Goal: Task Accomplishment & Management: Manage account settings

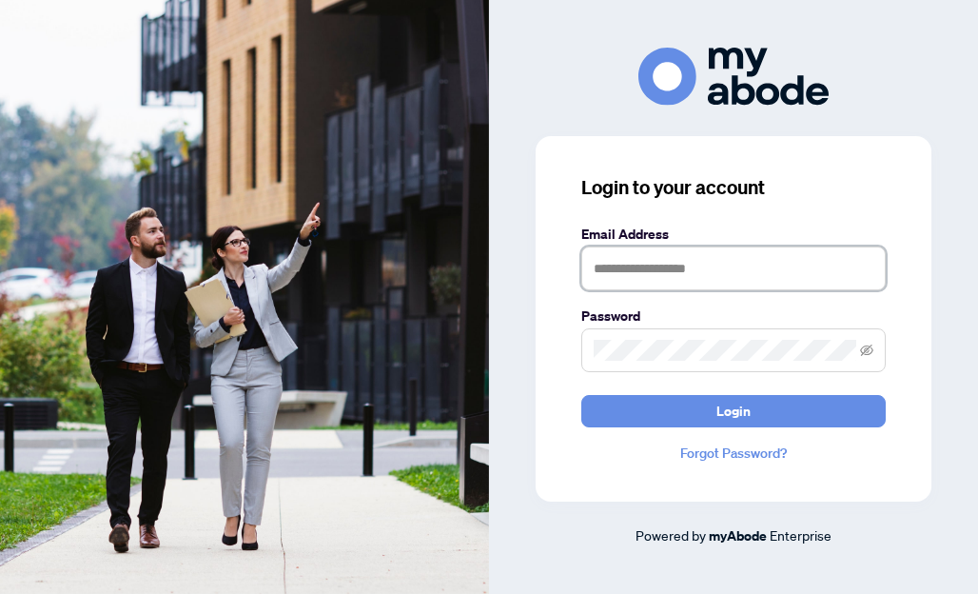
type input "**********"
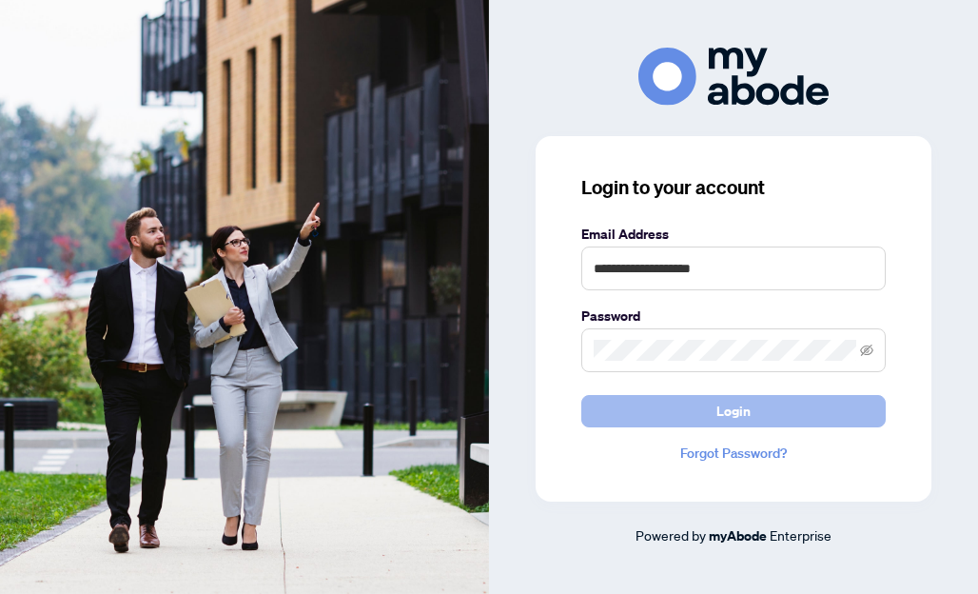
click at [739, 418] on span "Login" at bounding box center [733, 411] width 34 height 30
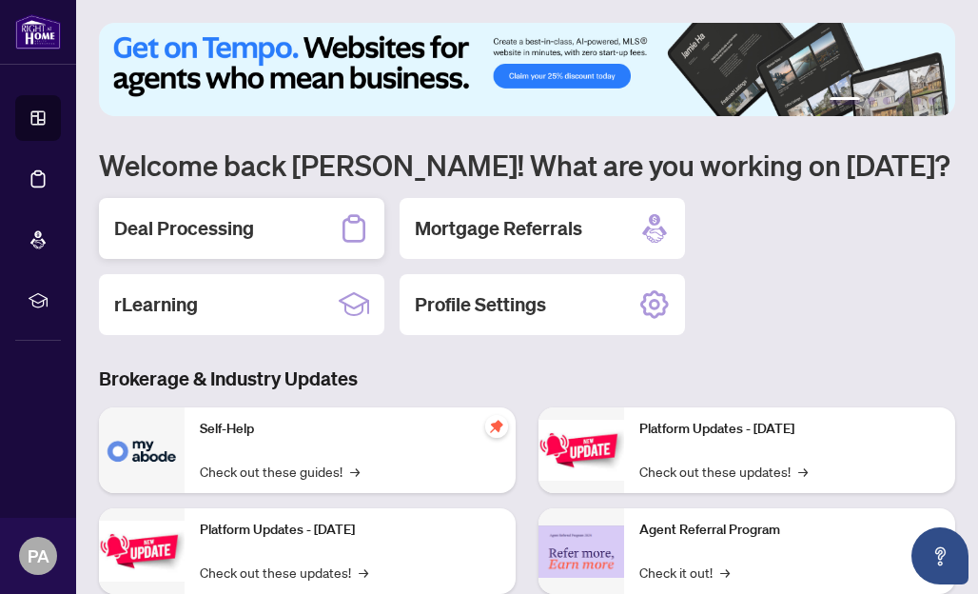
click at [263, 240] on div "Deal Processing" at bounding box center [241, 228] width 285 height 61
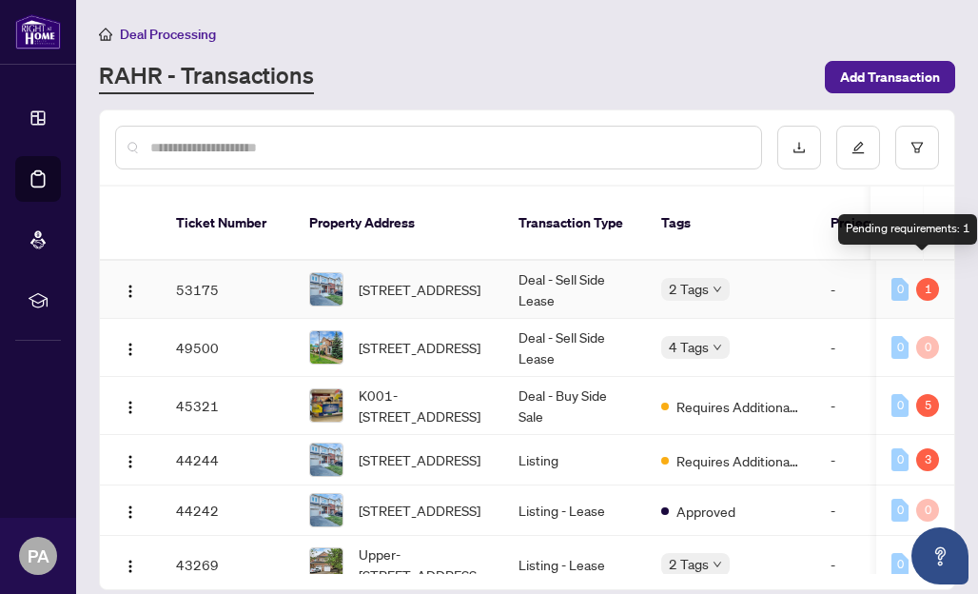
click at [924, 278] on div "1" at bounding box center [927, 289] width 23 height 23
click at [549, 262] on td "Deal - Sell Side Lease" at bounding box center [574, 290] width 143 height 58
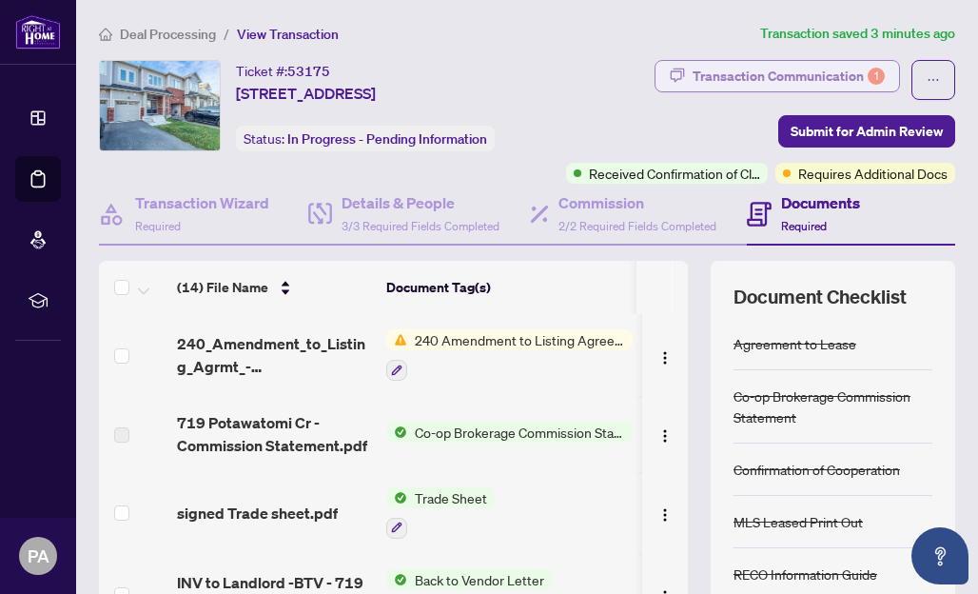
click at [859, 74] on div "Transaction Communication 1" at bounding box center [789, 76] width 192 height 30
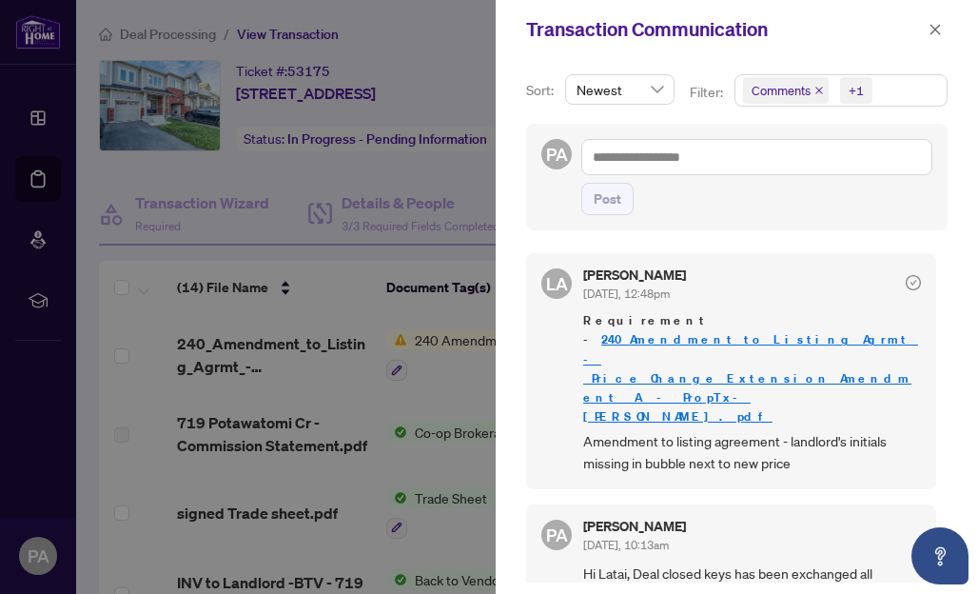
click at [379, 290] on div at bounding box center [489, 297] width 978 height 594
click at [930, 32] on icon "close" at bounding box center [935, 29] width 13 height 13
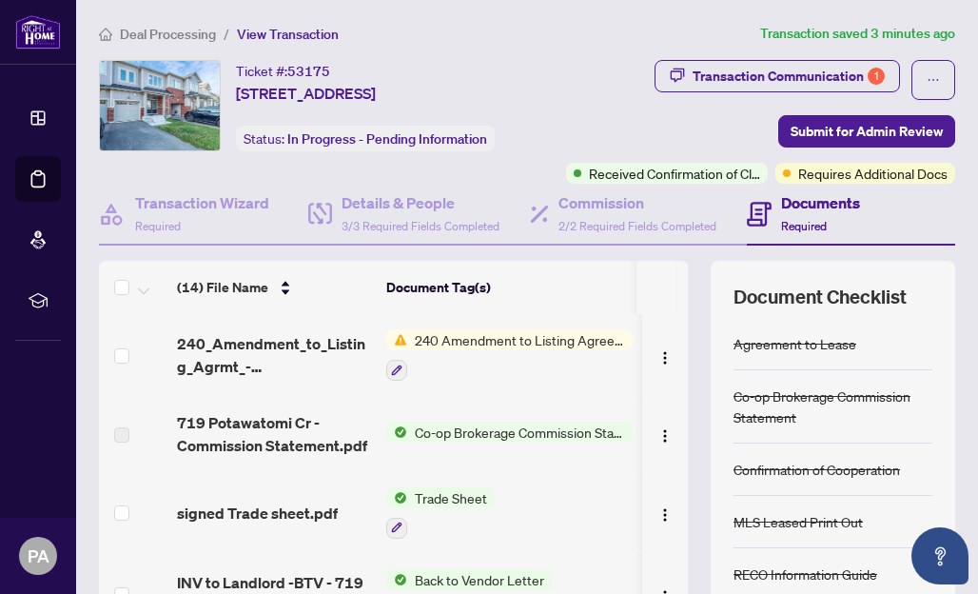
click at [572, 350] on span "240 Amendment to Listing Agreement - Authority to Offer for Sale Price Change/E…" at bounding box center [520, 339] width 226 height 21
click at [614, 129] on div "Transaction Communication 1 Submit for Admin Review Received Confirmation of Cl…" at bounding box center [746, 122] width 422 height 124
click at [376, 92] on span "719 Potawatomi Cres, Shelburne, Ontario L9V 3Y4, Canada" at bounding box center [306, 93] width 140 height 23
